Goal: Task Accomplishment & Management: Manage account settings

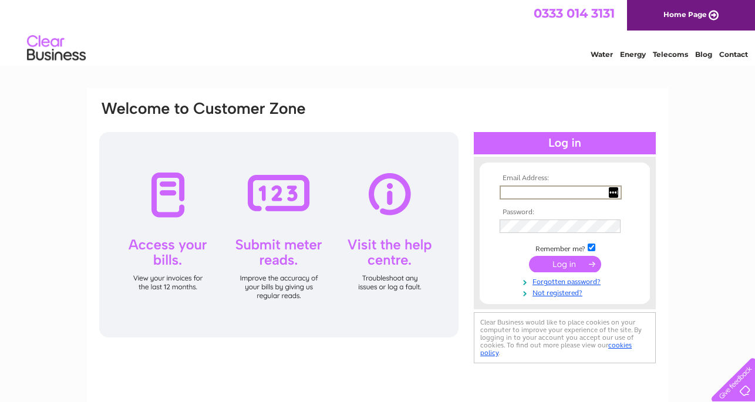
click at [520, 192] on input "text" at bounding box center [560, 192] width 122 height 14
type input "[EMAIL_ADDRESS][DOMAIN_NAME]"
click at [546, 257] on input "submit" at bounding box center [565, 263] width 72 height 16
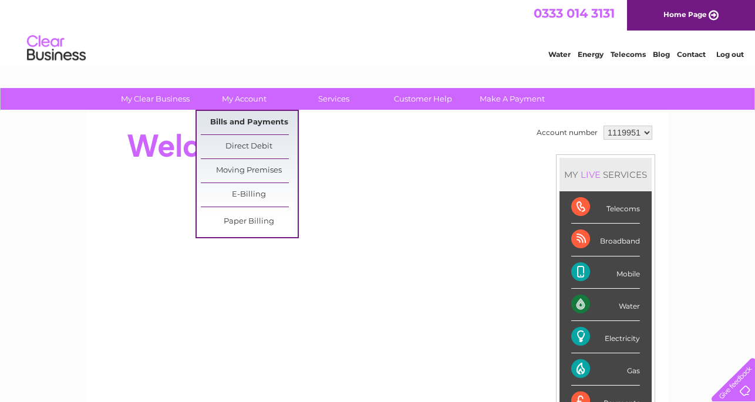
click at [243, 120] on link "Bills and Payments" at bounding box center [249, 122] width 97 height 23
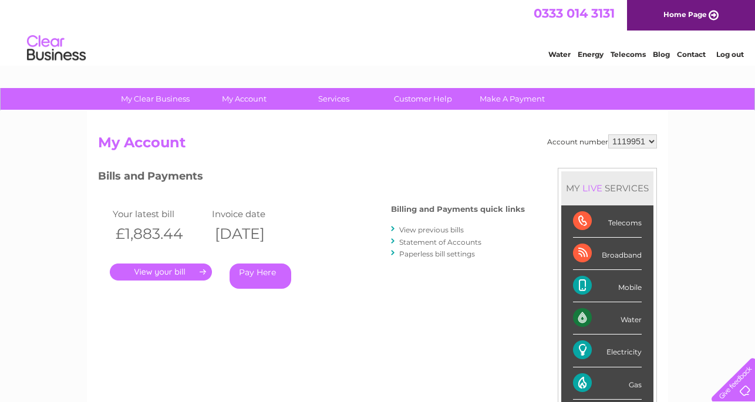
click at [154, 269] on link "." at bounding box center [161, 271] width 102 height 17
